Goal: Task Accomplishment & Management: Manage account settings

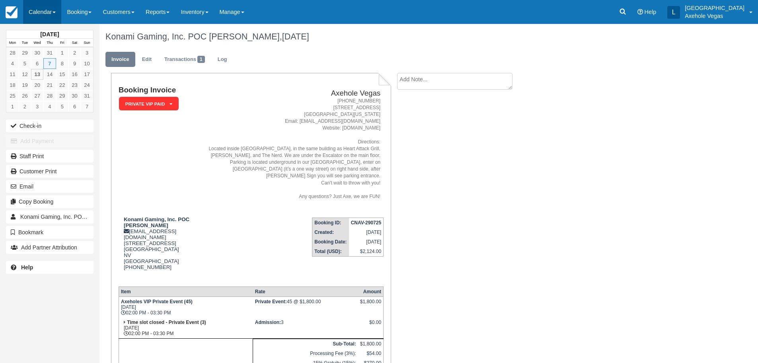
click at [43, 14] on link "Calendar" at bounding box center [42, 12] width 38 height 24
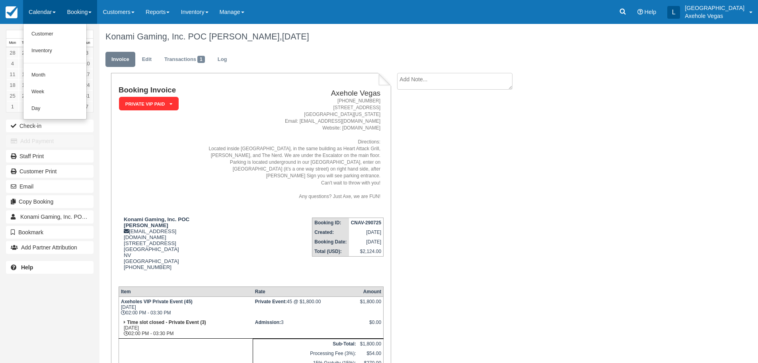
click at [70, 12] on link "Booking" at bounding box center [79, 12] width 36 height 24
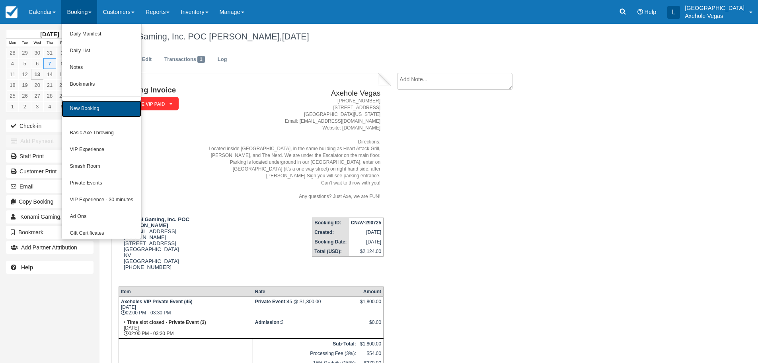
click at [83, 111] on link "New Booking" at bounding box center [101, 108] width 79 height 17
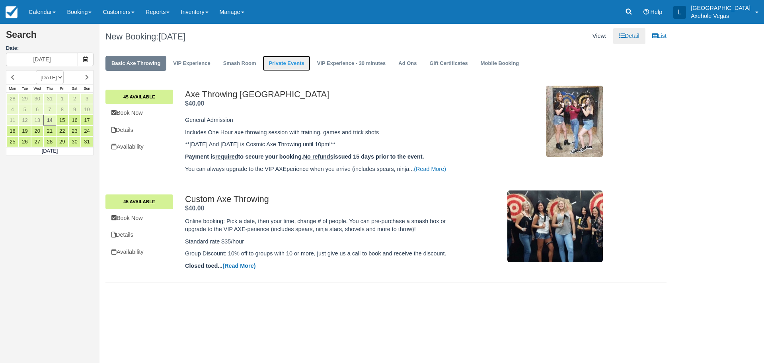
click at [286, 61] on link "Private Events" at bounding box center [286, 64] width 47 height 16
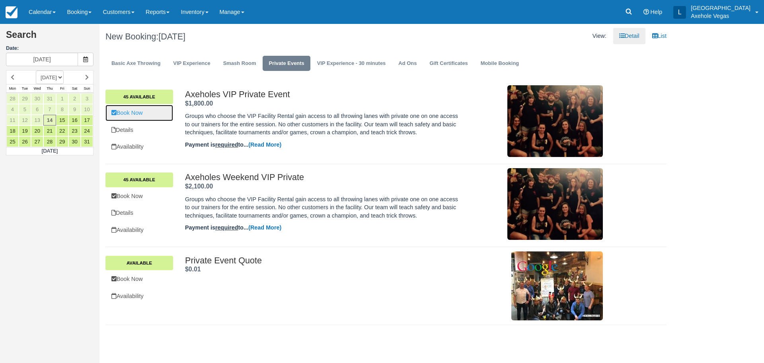
click at [138, 119] on link "Book Now" at bounding box center [140, 113] width 68 height 16
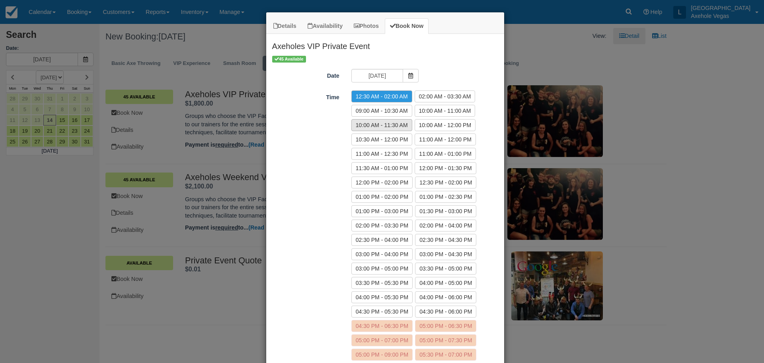
click at [387, 128] on label "10:00 AM - 11:30 AM" at bounding box center [382, 125] width 61 height 12
radio input "true"
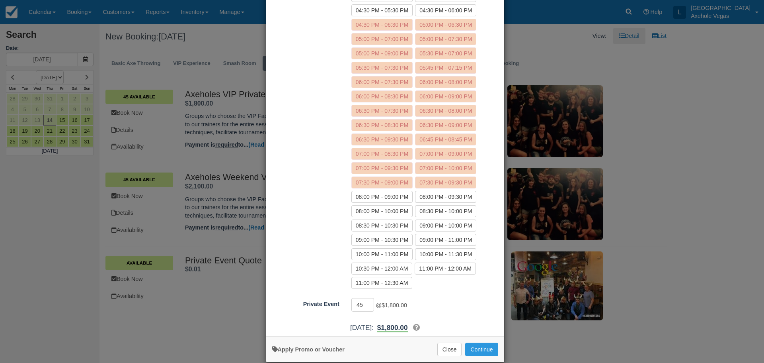
scroll to position [313, 0]
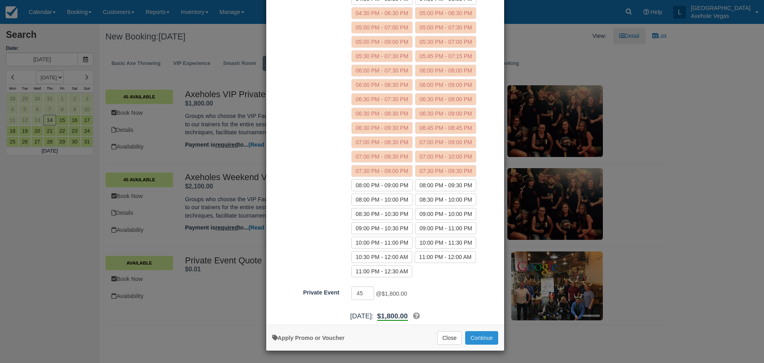
click at [472, 335] on button "Continue" at bounding box center [481, 338] width 33 height 14
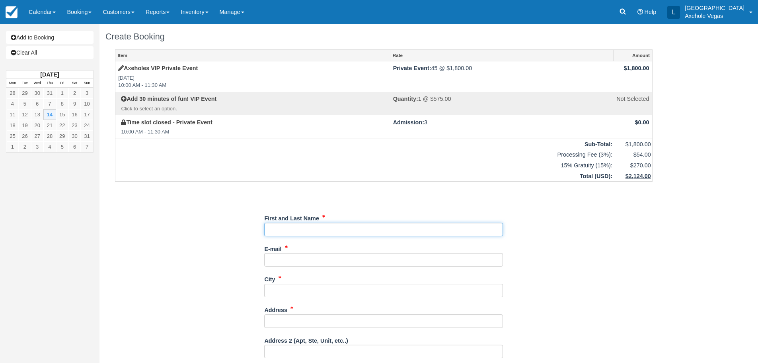
click at [299, 234] on input "First and Last Name" at bounding box center [383, 230] width 239 height 14
type input "London Cochrane"
type input "londondawn@live.ca"
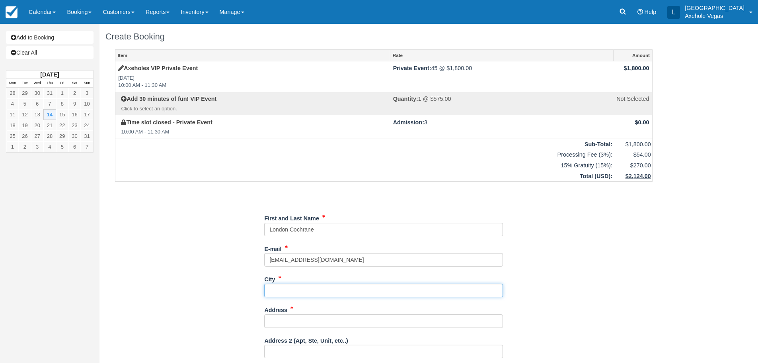
type input "Henderson"
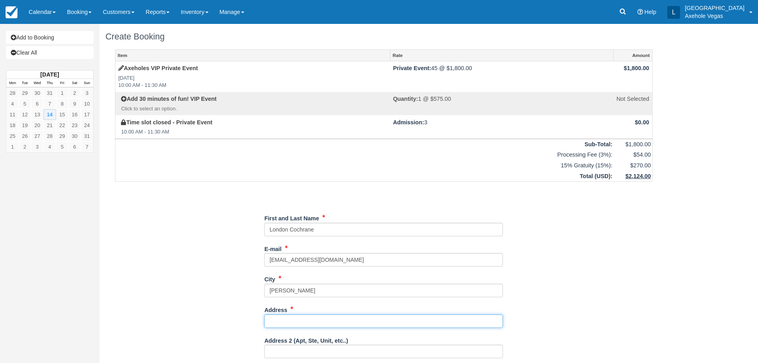
type input "1163 Calcione Drive"
type input "NV"
type input "[GEOGRAPHIC_DATA]"
type input "89011"
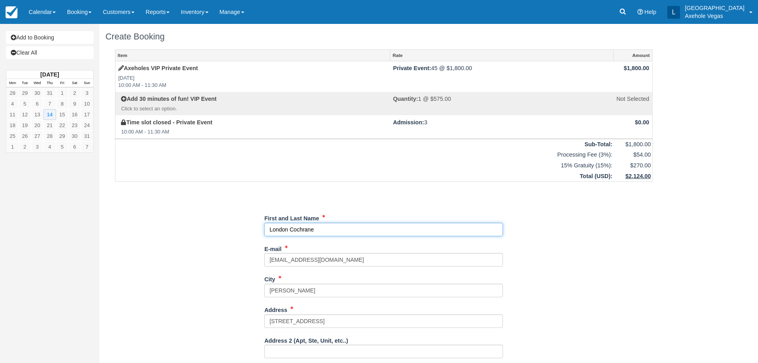
type input "(780) 721-1533"
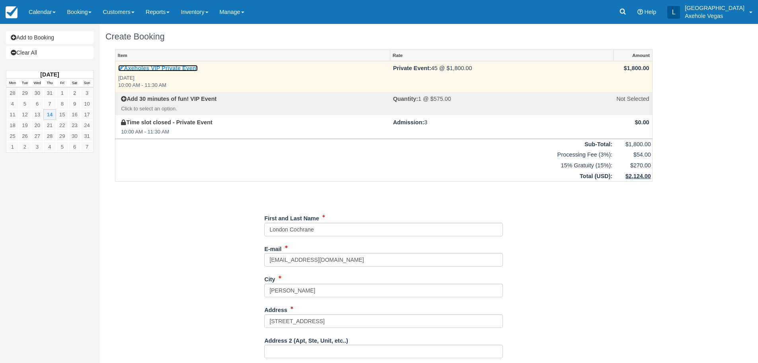
click at [172, 67] on link "Axeholes VIP Private Event" at bounding box center [158, 68] width 80 height 6
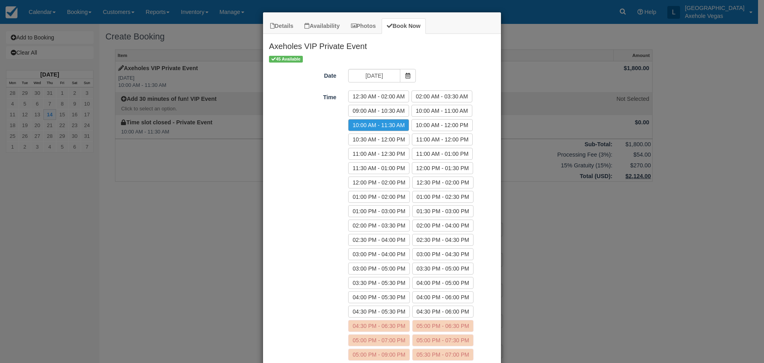
click at [160, 317] on div "Details Availability Photos Book Now Axeholes VIP Private Event Groups who choo…" at bounding box center [382, 181] width 764 height 363
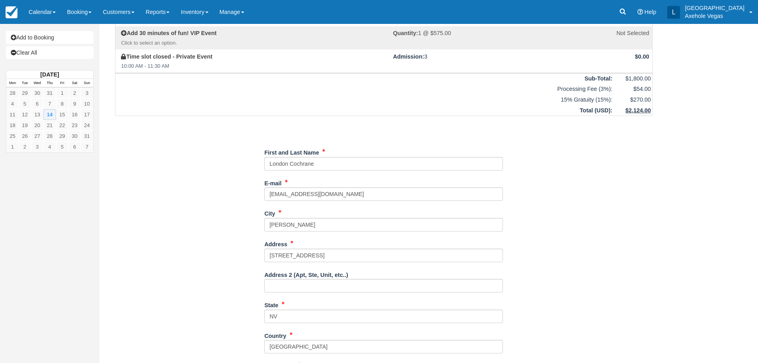
scroll to position [80, 0]
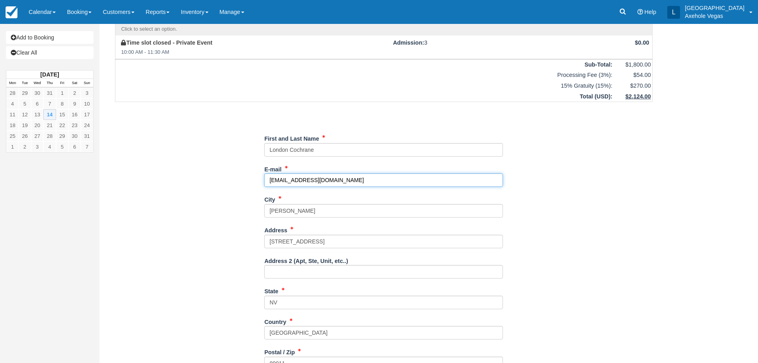
drag, startPoint x: 366, startPoint y: 182, endPoint x: 354, endPoint y: 183, distance: 12.4
click at [354, 183] on input "londondawn@live.ca" at bounding box center [383, 180] width 239 height 14
click at [52, 53] on link "Clear All" at bounding box center [50, 52] width 88 height 13
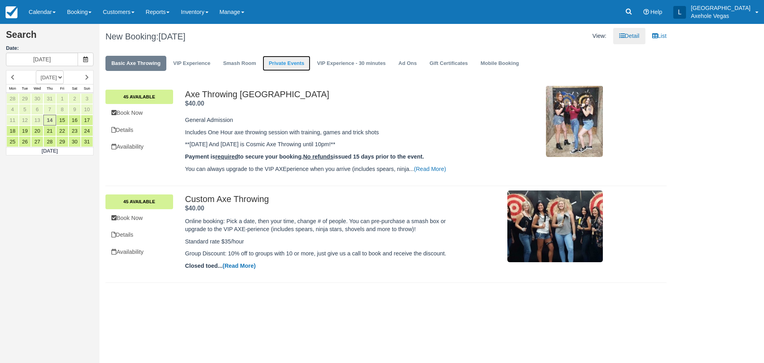
click at [264, 62] on link "Private Events" at bounding box center [286, 64] width 47 height 16
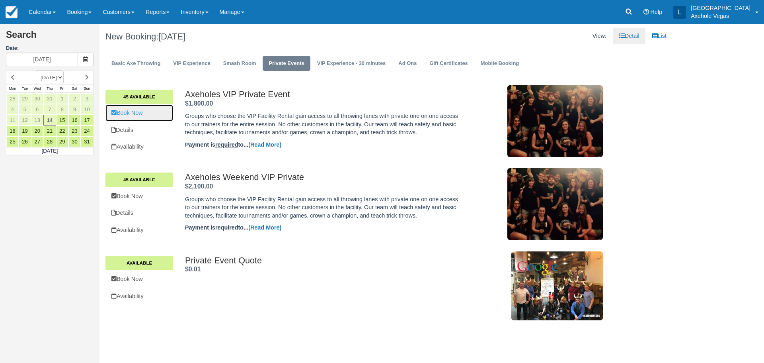
click at [133, 114] on link "Book Now" at bounding box center [140, 113] width 68 height 16
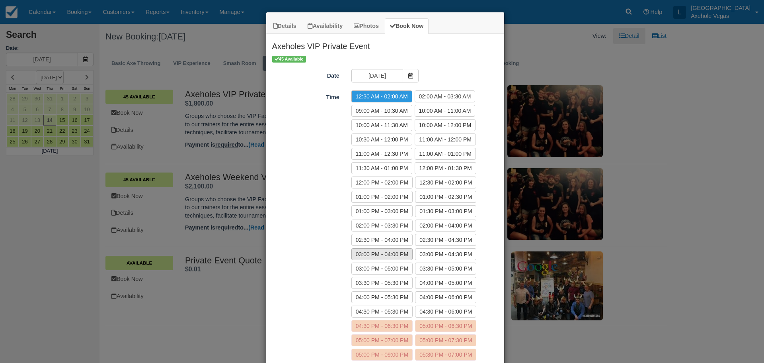
click at [391, 253] on label "03:00 PM - 04:00 PM" at bounding box center [382, 254] width 61 height 12
radio input "true"
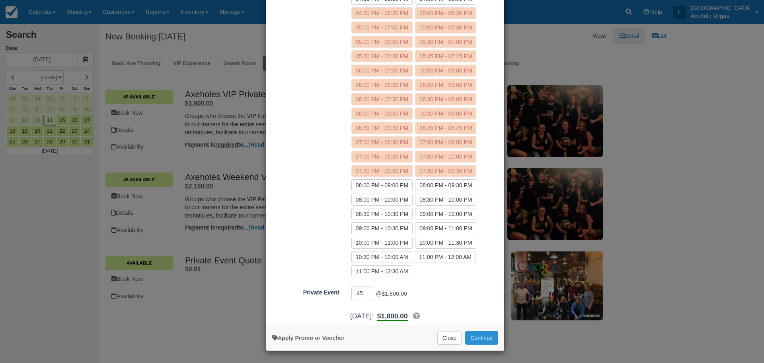
click at [481, 336] on button "Continue" at bounding box center [481, 338] width 33 height 14
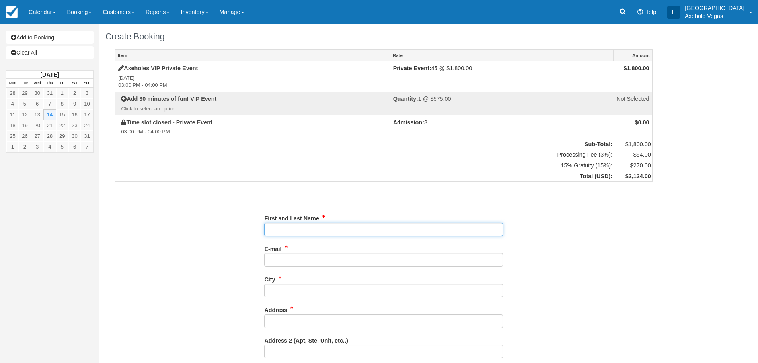
click at [297, 229] on input "First and Last Name" at bounding box center [383, 230] width 239 height 14
type input "London Cochrane"
type input "[EMAIL_ADDRESS][DOMAIN_NAME]"
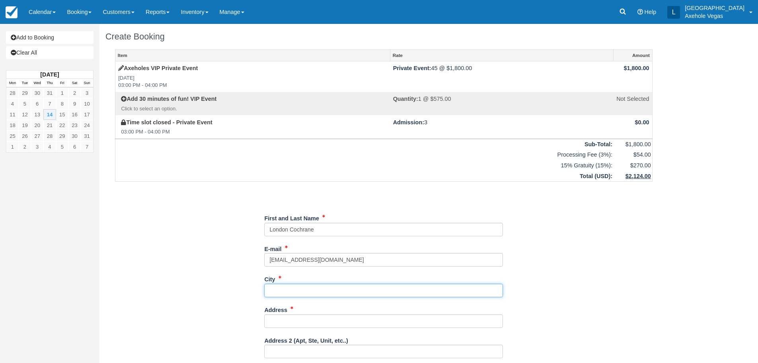
type input "[GEOGRAPHIC_DATA]"
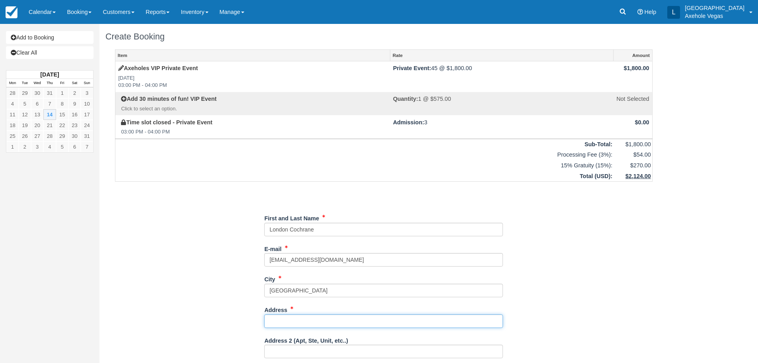
type input "[STREET_ADDRESS]"
type input "NV"
type input "[GEOGRAPHIC_DATA]"
type input "89101"
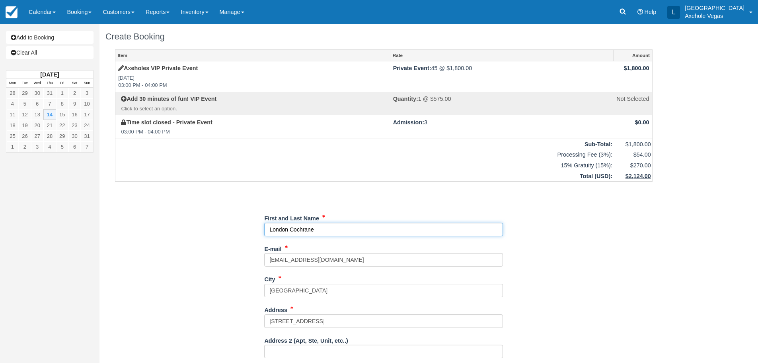
scroll to position [181, 0]
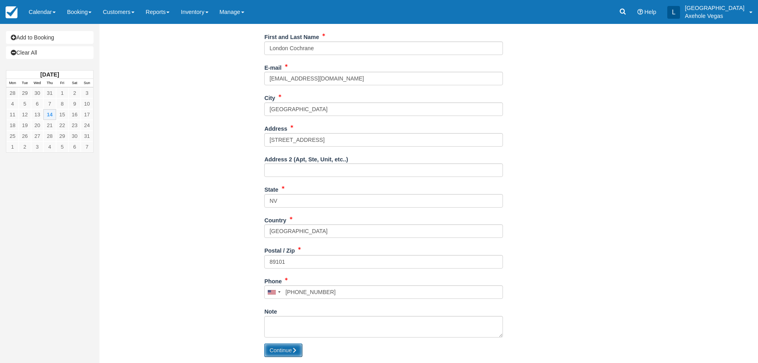
click at [296, 349] on icon "submit" at bounding box center [295, 350] width 6 height 6
type input "[PHONE_NUMBER]"
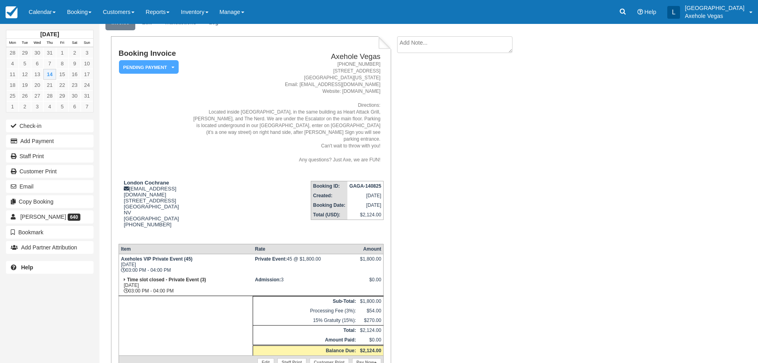
scroll to position [72, 0]
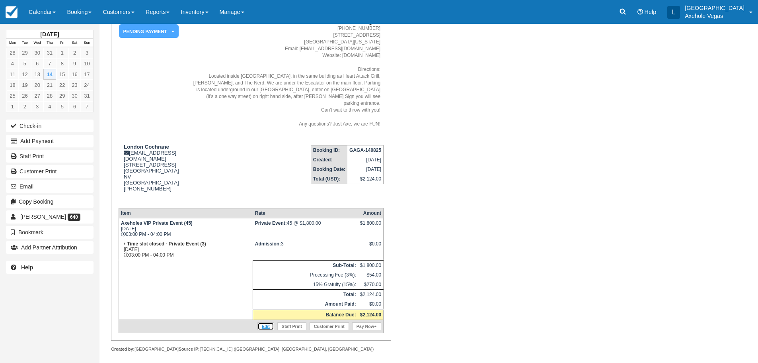
click at [264, 322] on link "Edit" at bounding box center [266, 326] width 17 height 8
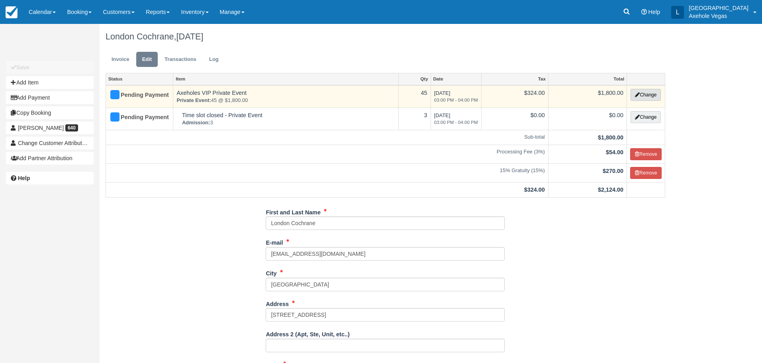
click at [643, 91] on button "Change" at bounding box center [645, 95] width 30 height 12
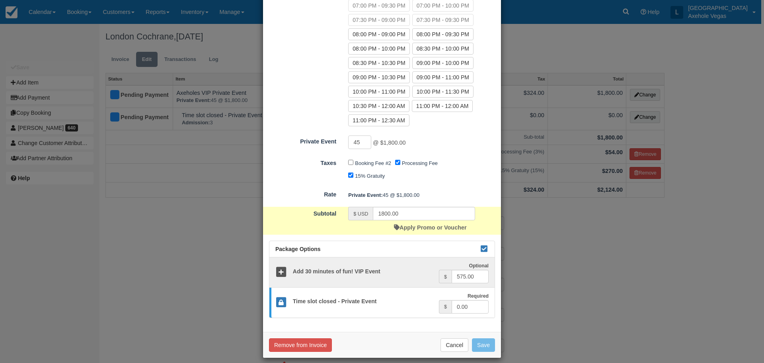
scroll to position [492, 0]
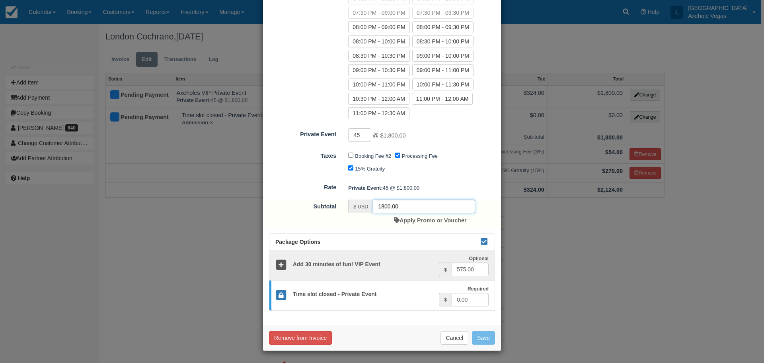
click at [382, 203] on input "1800.00" at bounding box center [424, 206] width 102 height 14
type input "1500.00"
click at [492, 339] on button "Save" at bounding box center [483, 338] width 23 height 14
checkbox input "false"
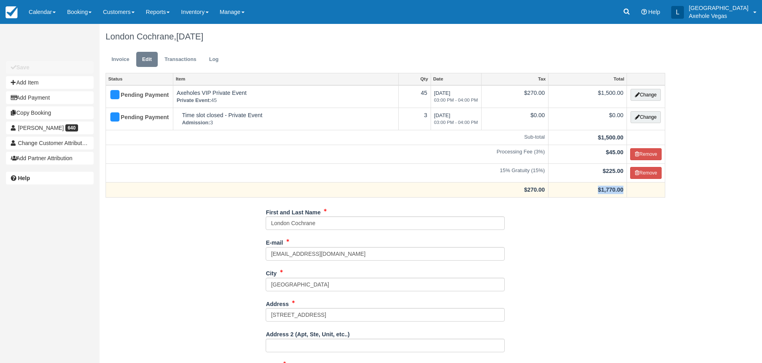
drag, startPoint x: 590, startPoint y: 190, endPoint x: 631, endPoint y: 187, distance: 41.5
click at [631, 187] on tr "$270.00 $1,770.00" at bounding box center [385, 189] width 559 height 15
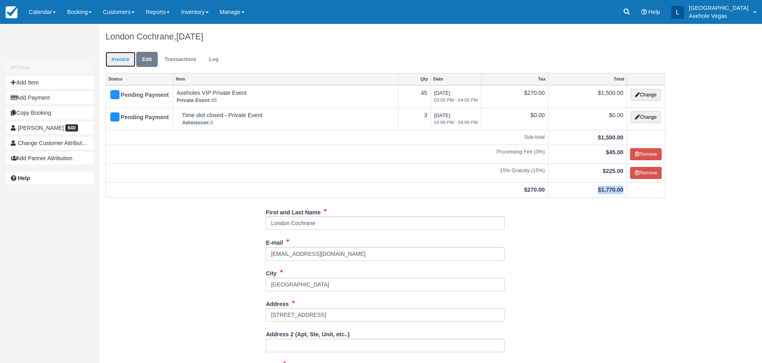
click at [130, 60] on link "Invoice" at bounding box center [121, 60] width 30 height 16
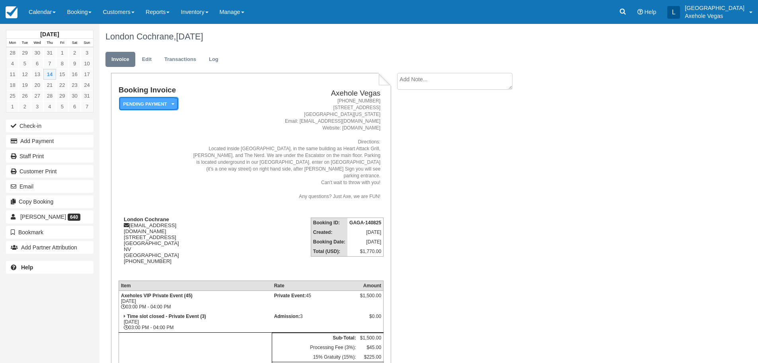
click at [147, 105] on em "Pending Payment" at bounding box center [149, 104] width 60 height 14
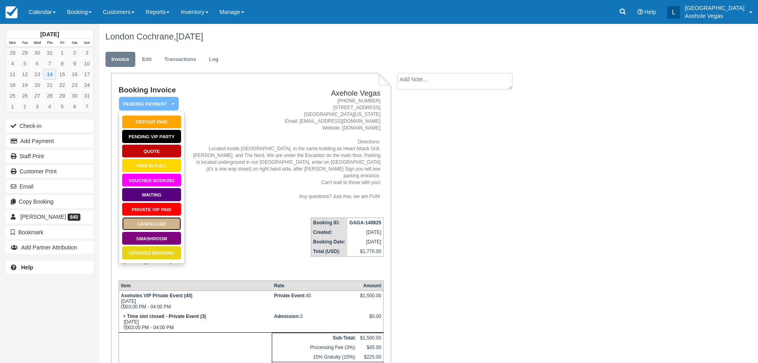
click at [164, 224] on link "Cancelled" at bounding box center [152, 224] width 60 height 14
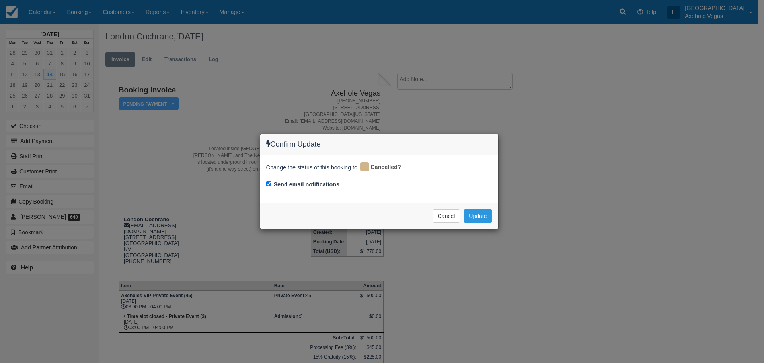
click at [306, 187] on label "Send email notifications" at bounding box center [307, 184] width 66 height 8
click at [272, 186] on input "Send email notifications" at bounding box center [268, 183] width 5 height 5
checkbox input "false"
click at [481, 214] on button "Update" at bounding box center [478, 216] width 28 height 14
